Goal: Task Accomplishment & Management: Use online tool/utility

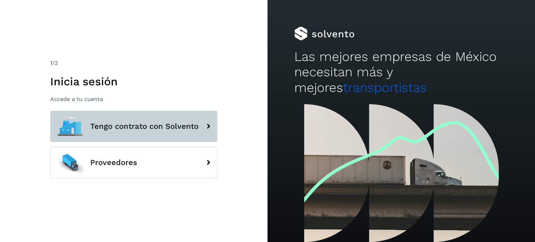
click at [130, 127] on span "Tengo contrato con Solvento" at bounding box center [144, 126] width 108 height 8
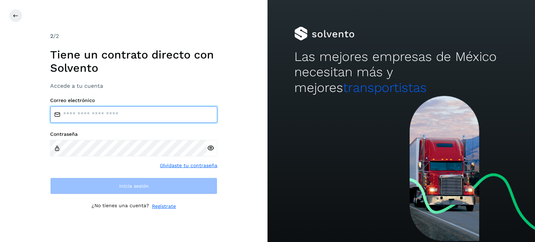
click at [87, 117] on input "email" at bounding box center [133, 114] width 167 height 17
type input "**********"
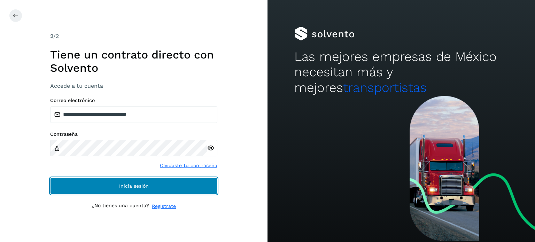
click at [172, 183] on button "Inicia sesión" at bounding box center [133, 186] width 167 height 17
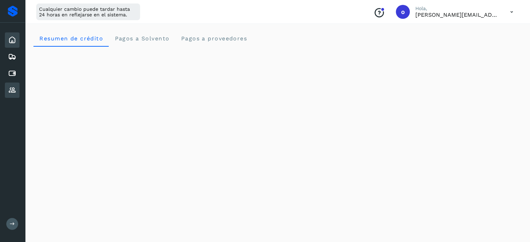
click at [15, 89] on icon at bounding box center [12, 90] width 8 height 8
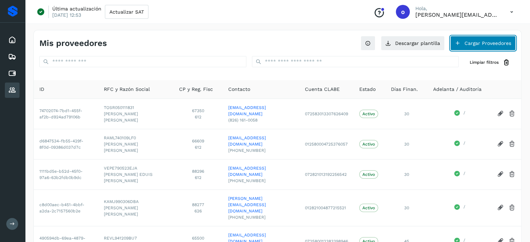
click at [476, 42] on button "Cargar Proveedores" at bounding box center [482, 43] width 65 height 15
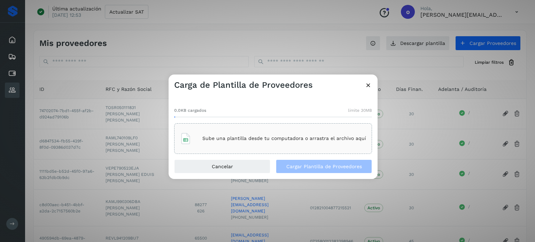
click at [368, 85] on icon at bounding box center [368, 85] width 7 height 7
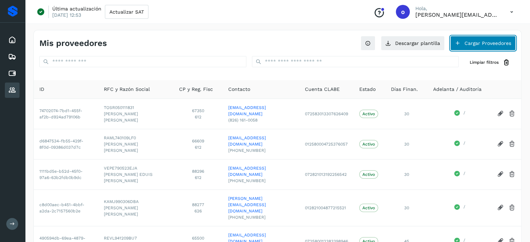
click at [463, 41] on button "Cargar Proveedores" at bounding box center [482, 43] width 65 height 15
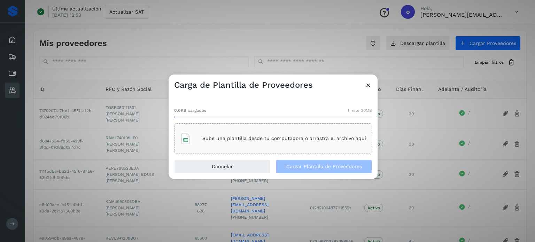
click at [247, 142] on div "Sube una plantilla desde tu computadora o arrastra el archivo aquí" at bounding box center [273, 138] width 186 height 19
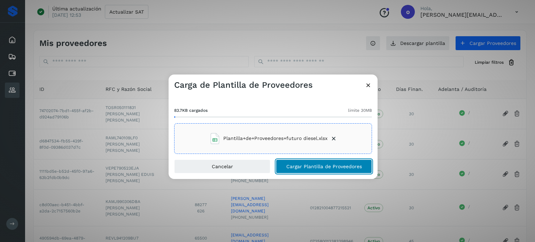
click at [339, 165] on span "Cargar Plantilla de Proveedores" at bounding box center [324, 166] width 76 height 5
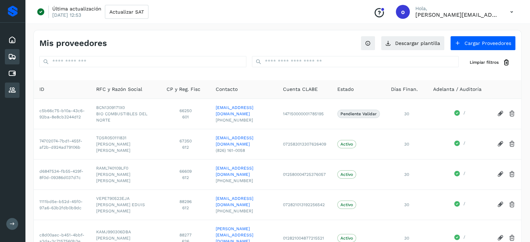
click at [14, 55] on icon at bounding box center [12, 57] width 8 height 8
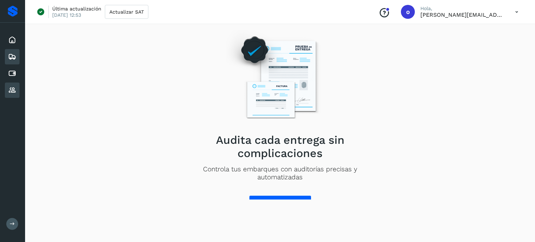
click at [14, 87] on icon at bounding box center [12, 90] width 8 height 8
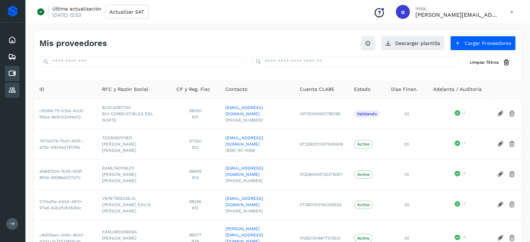
click at [16, 71] on div "Cuentas por pagar" at bounding box center [12, 73] width 15 height 15
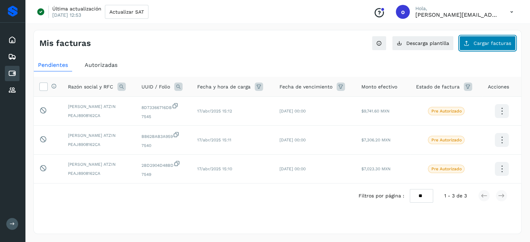
click at [506, 42] on span "Cargar facturas" at bounding box center [492, 43] width 38 height 5
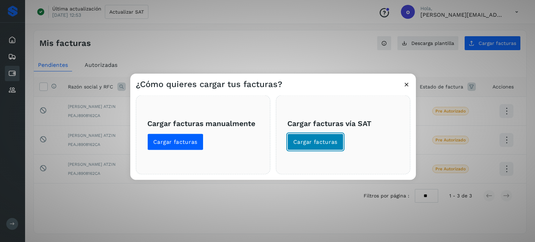
click at [328, 144] on span "Cargar facturas" at bounding box center [315, 142] width 44 height 8
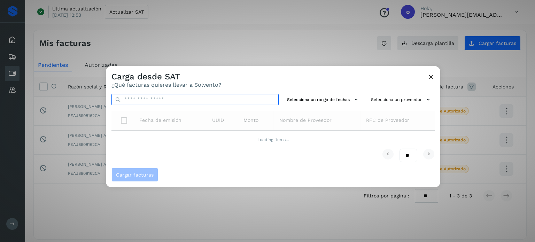
click at [201, 99] on input "text" at bounding box center [194, 99] width 167 height 11
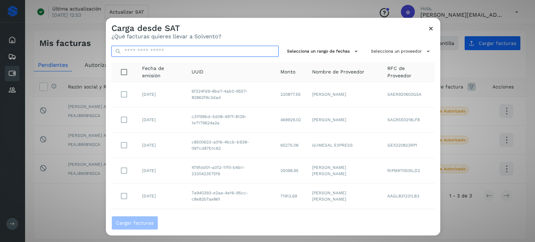
paste input "**********"
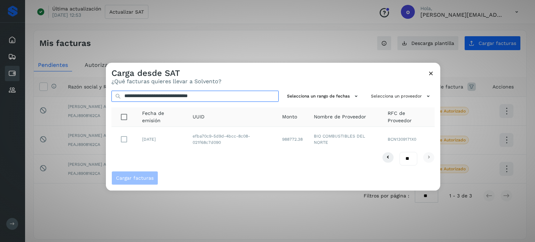
type input "**********"
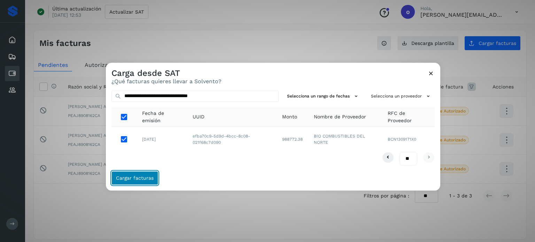
click at [154, 174] on button "Cargar facturas" at bounding box center [134, 178] width 47 height 14
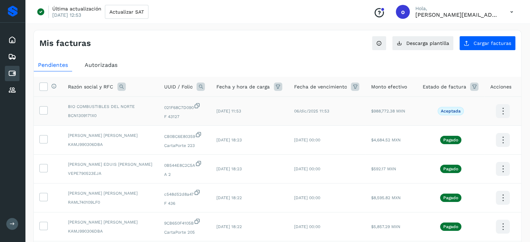
click at [502, 111] on icon at bounding box center [503, 111] width 16 height 16
click at [44, 109] on div at bounding box center [265, 121] width 530 height 242
click at [44, 110] on icon at bounding box center [43, 109] width 7 height 7
